Goal: Information Seeking & Learning: Understand process/instructions

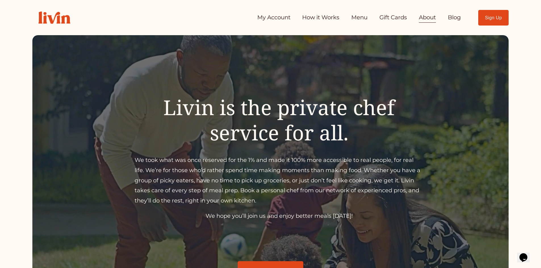
click at [328, 19] on link "How it Works" at bounding box center [320, 17] width 37 height 11
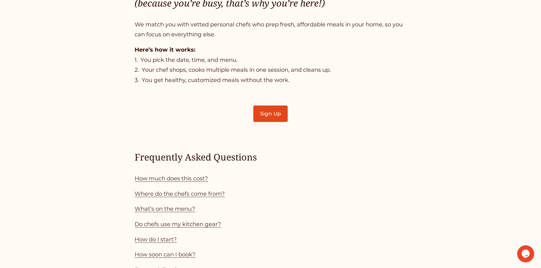
click at [138, 177] on link "How much does this cost?" at bounding box center [171, 178] width 73 height 7
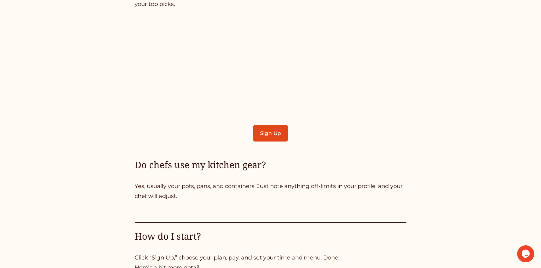
scroll to position [1126, 0]
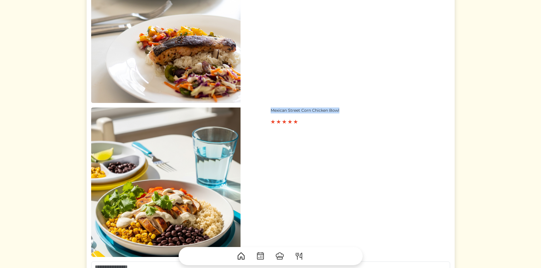
scroll to position [237, 0]
